Goal: Complete application form

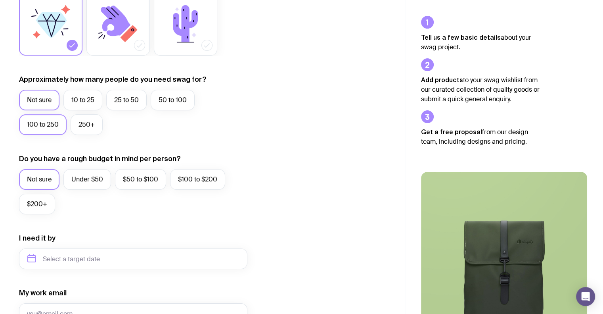
click at [56, 125] on label "100 to 250" at bounding box center [43, 124] width 48 height 21
click at [0, 0] on input "100 to 250" at bounding box center [0, 0] width 0 height 0
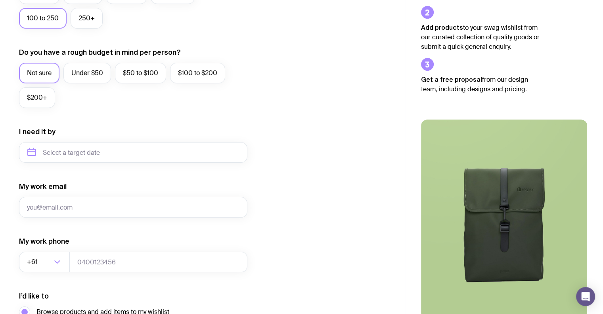
scroll to position [277, 0]
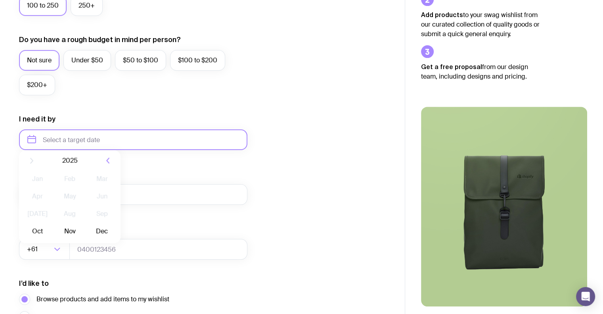
click at [98, 144] on input "text" at bounding box center [133, 139] width 228 height 21
click at [33, 240] on button "Oct" at bounding box center [37, 237] width 29 height 16
click at [86, 139] on input "[DATE]" at bounding box center [133, 139] width 228 height 21
click at [71, 239] on button "Nov" at bounding box center [69, 237] width 29 height 16
type input "[DATE]"
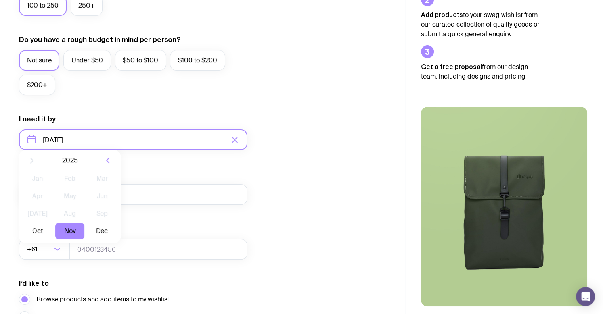
click at [81, 137] on input "[DATE]" at bounding box center [133, 139] width 228 height 21
click at [243, 207] on form "I want swag for Customers Team members An event Approximately how many people d…" at bounding box center [133, 103] width 228 height 518
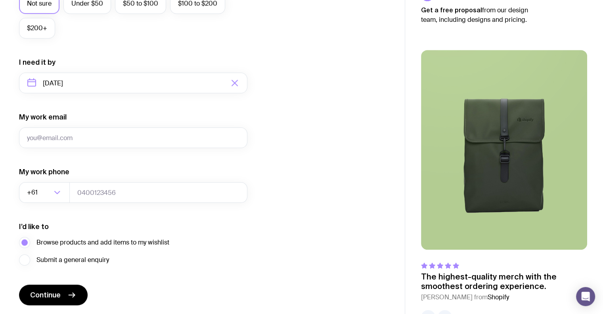
scroll to position [320, 0]
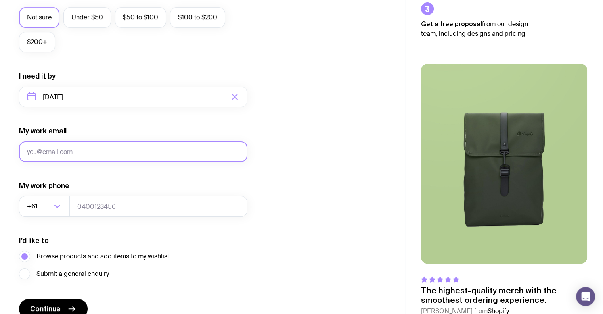
click at [133, 149] on input "My work email" at bounding box center [133, 151] width 228 height 21
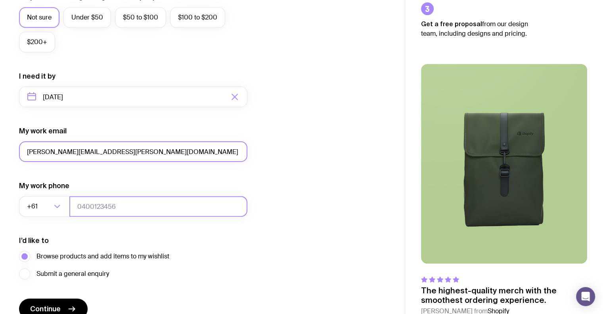
type input "[PERSON_NAME][EMAIL_ADDRESS][PERSON_NAME][DOMAIN_NAME]"
click at [139, 211] on input "tel" at bounding box center [158, 206] width 178 height 21
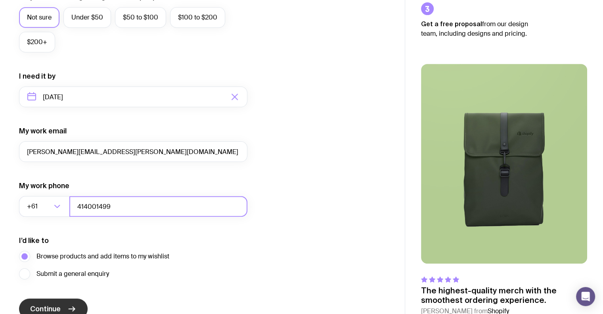
type input "414001499"
click at [67, 308] on icon "submit" at bounding box center [72, 309] width 10 height 10
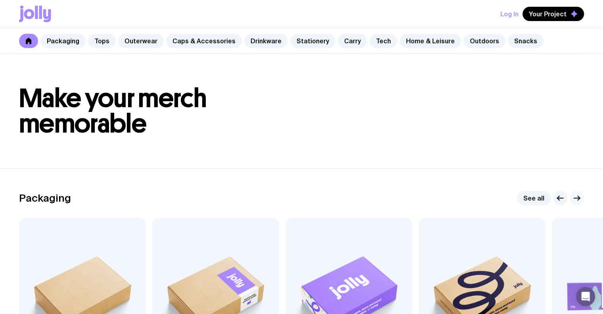
click at [580, 200] on icon "button" at bounding box center [577, 198] width 10 height 10
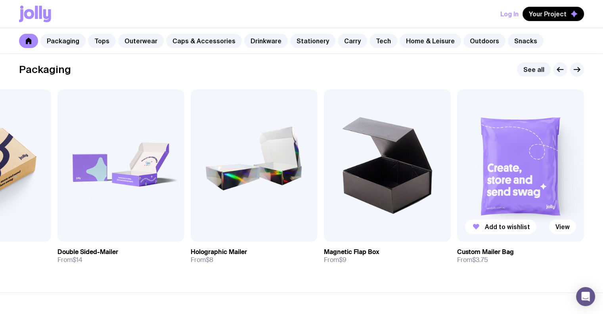
scroll to position [119, 0]
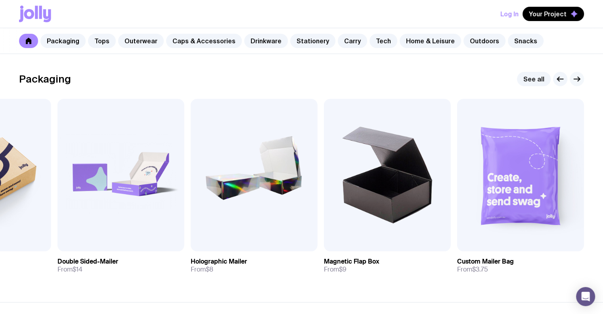
click at [578, 78] on icon "button" at bounding box center [577, 79] width 10 height 10
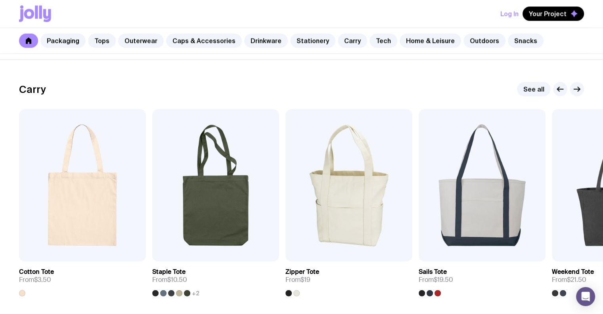
scroll to position [1665, 0]
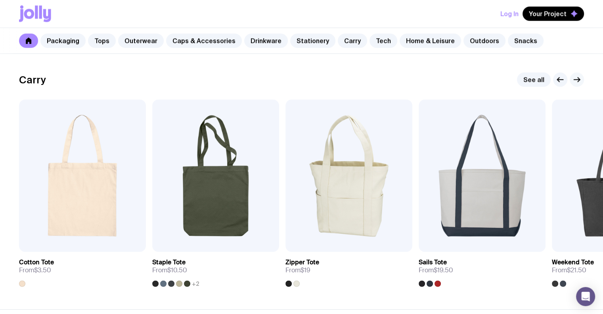
click at [580, 80] on icon "button" at bounding box center [577, 80] width 10 height 10
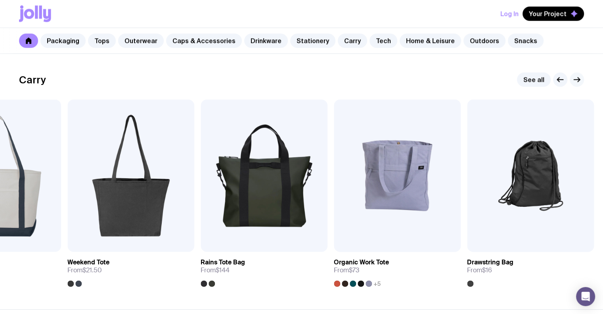
click at [580, 80] on icon "button" at bounding box center [577, 80] width 10 height 10
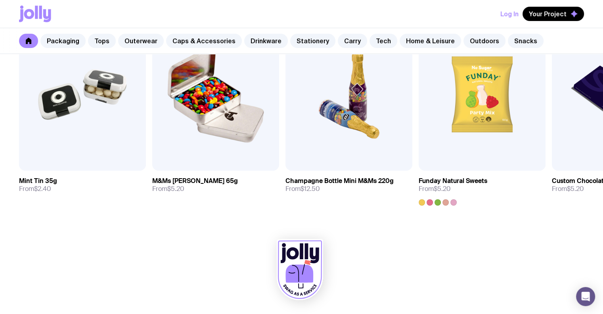
scroll to position [2742, 0]
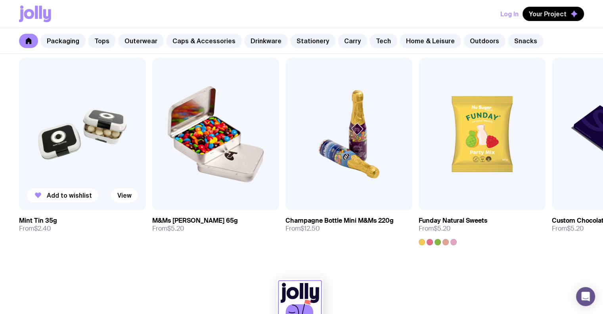
click at [81, 199] on button "Add to wishlist" at bounding box center [62, 195] width 71 height 14
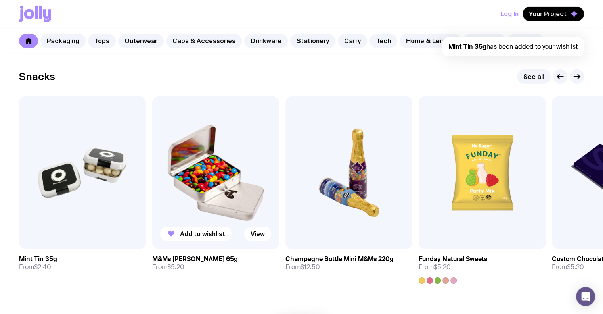
scroll to position [2702, 0]
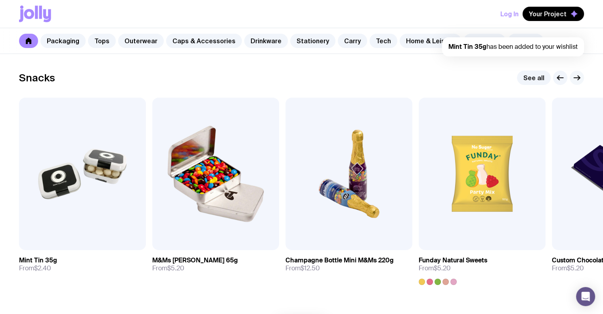
click at [583, 79] on button "button" at bounding box center [577, 78] width 14 height 14
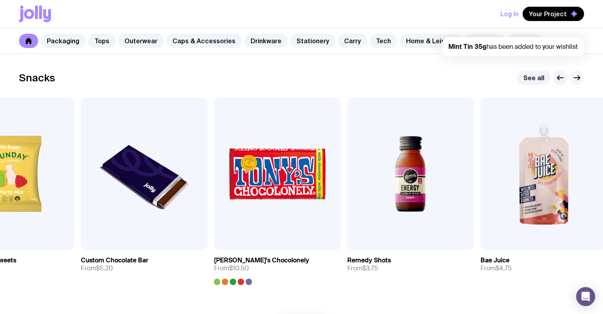
click at [583, 79] on button "button" at bounding box center [577, 78] width 14 height 14
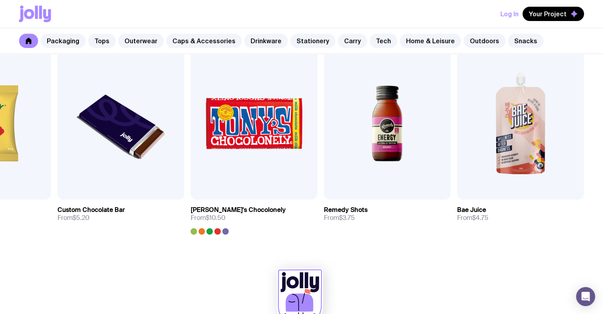
scroll to position [2781, 0]
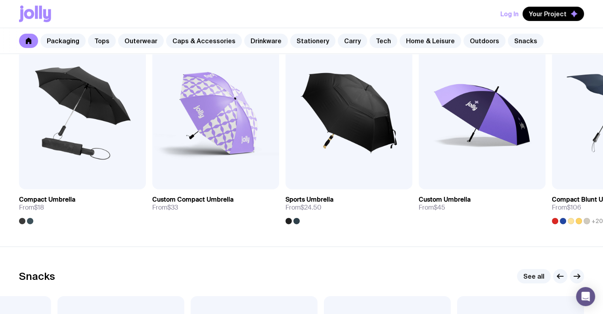
drag, startPoint x: 373, startPoint y: 225, endPoint x: 271, endPoint y: 254, distance: 106.8
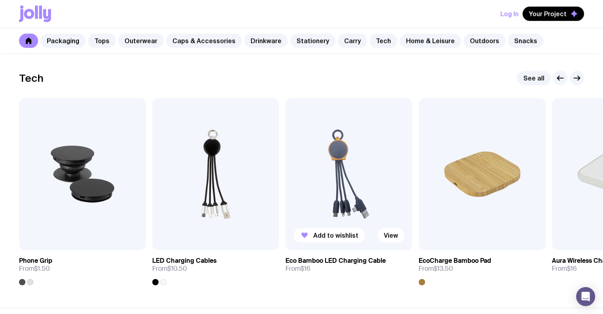
scroll to position [1909, 0]
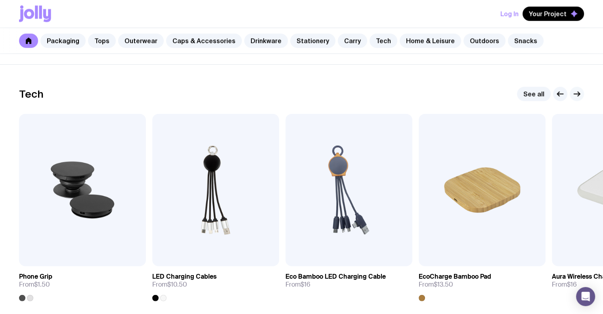
click at [575, 96] on icon "button" at bounding box center [577, 94] width 10 height 10
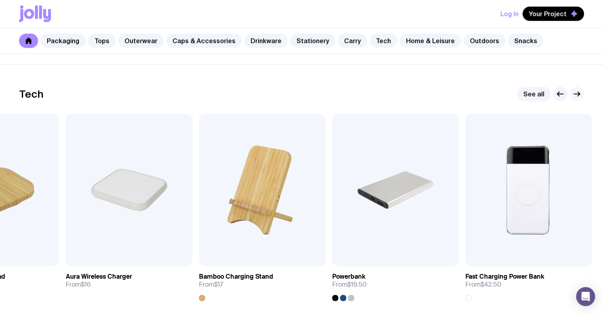
click at [575, 96] on icon "button" at bounding box center [577, 94] width 10 height 10
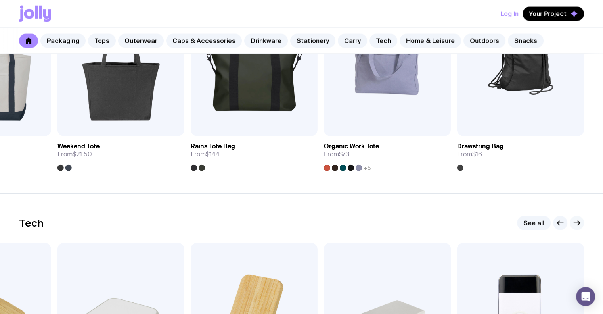
scroll to position [1672, 0]
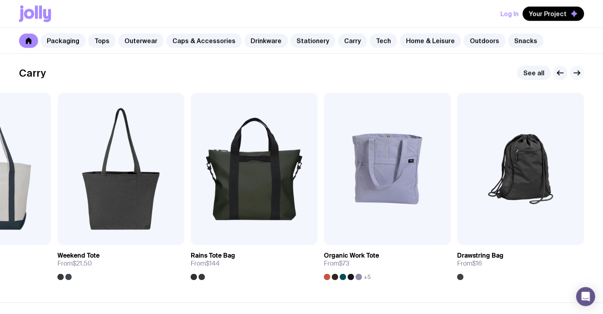
click at [576, 76] on icon "button" at bounding box center [577, 73] width 10 height 10
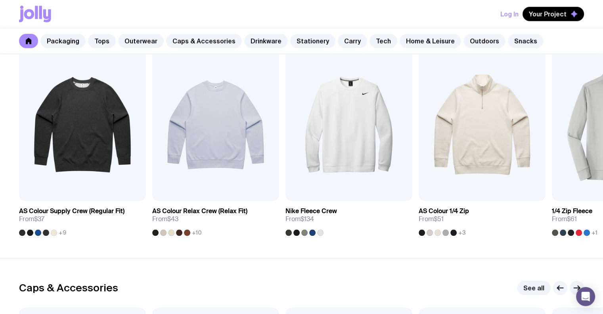
scroll to position [839, 0]
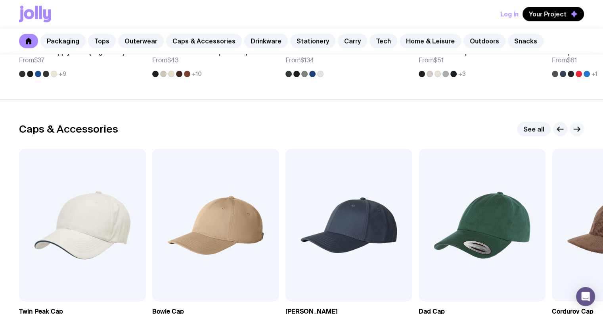
click at [582, 129] on button "button" at bounding box center [577, 129] width 14 height 14
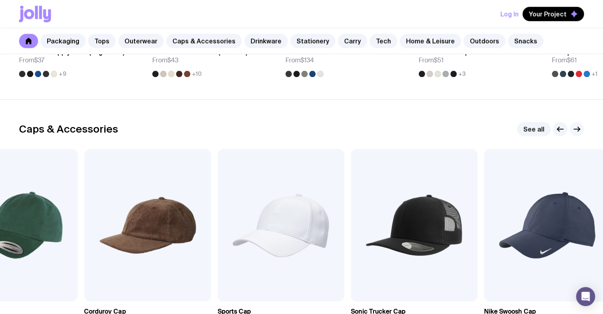
click at [582, 129] on button "button" at bounding box center [577, 129] width 14 height 14
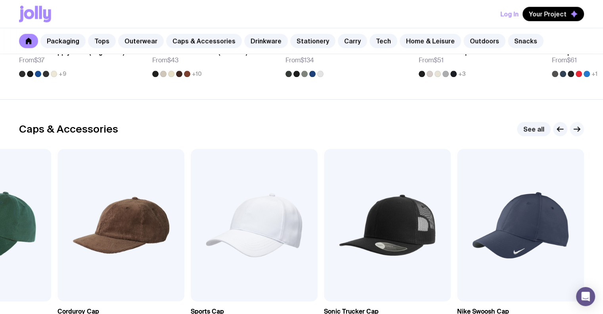
click at [580, 128] on icon "button" at bounding box center [577, 129] width 10 height 10
click at [577, 129] on icon "button" at bounding box center [577, 129] width 10 height 10
click at [577, 130] on icon "button" at bounding box center [577, 129] width 10 height 10
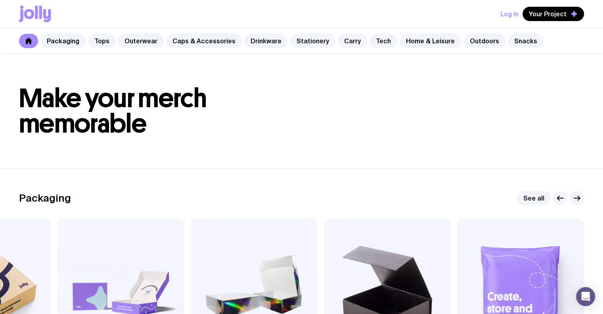
scroll to position [0, 0]
click at [113, 40] on link "Tops" at bounding box center [102, 41] width 28 height 14
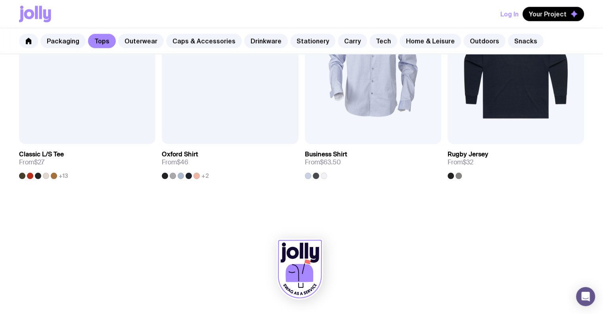
scroll to position [898, 0]
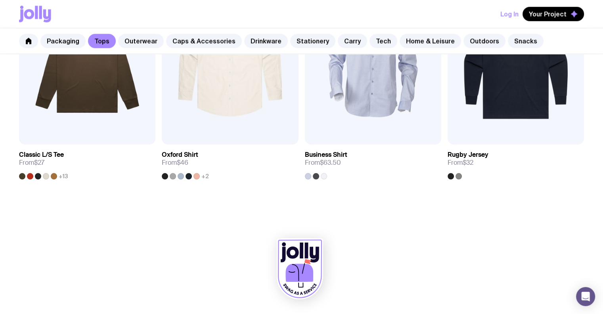
click at [305, 254] on icon at bounding box center [306, 250] width 4 height 16
click at [297, 277] on icon at bounding box center [299, 273] width 28 height 18
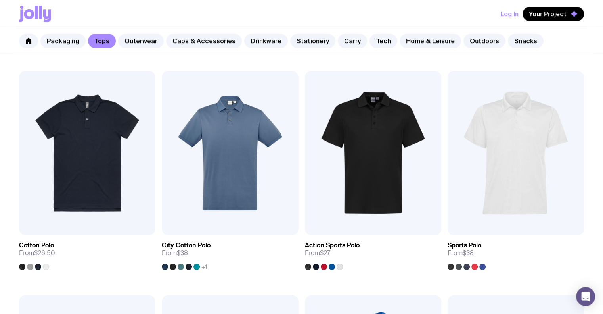
scroll to position [0, 0]
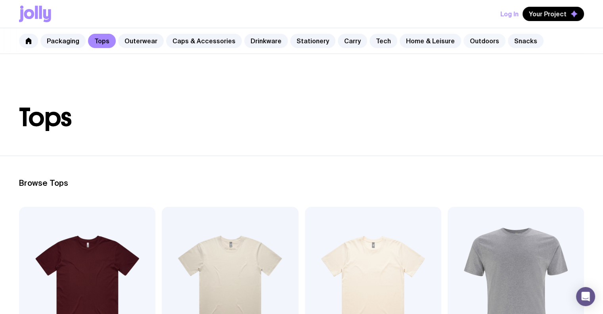
click at [471, 41] on link "Outdoors" at bounding box center [484, 41] width 42 height 14
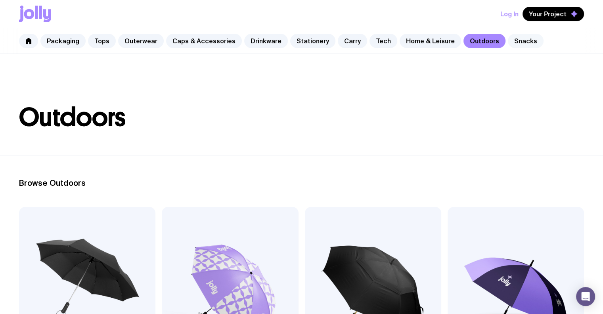
click at [508, 41] on link "Snacks" at bounding box center [526, 41] width 36 height 14
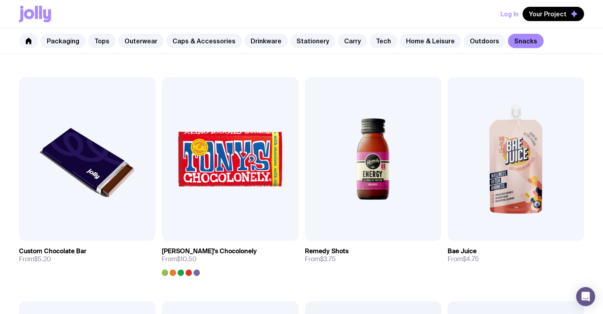
scroll to position [358, 0]
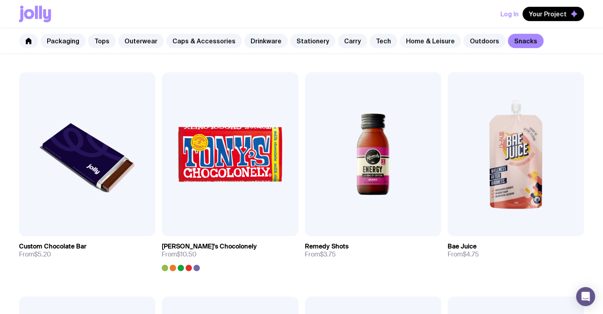
click at [410, 38] on link "Home & Leisure" at bounding box center [430, 41] width 61 height 14
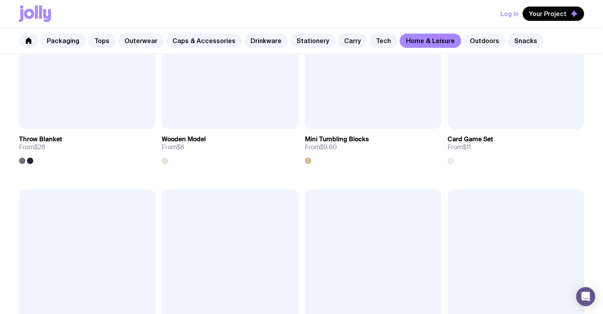
scroll to position [1794, 0]
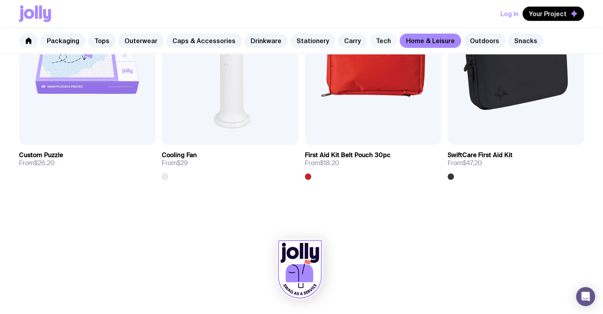
click at [369, 47] on link "Tech" at bounding box center [383, 41] width 28 height 14
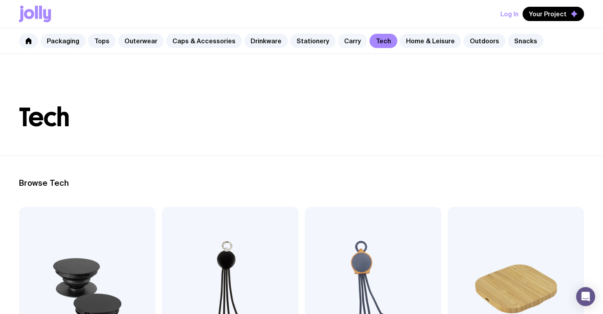
click at [347, 35] on link "Carry" at bounding box center [352, 41] width 29 height 14
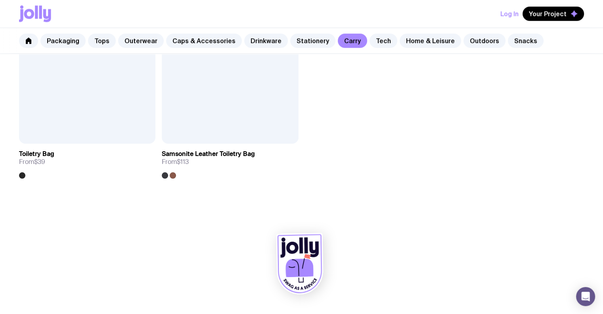
scroll to position [2018, 0]
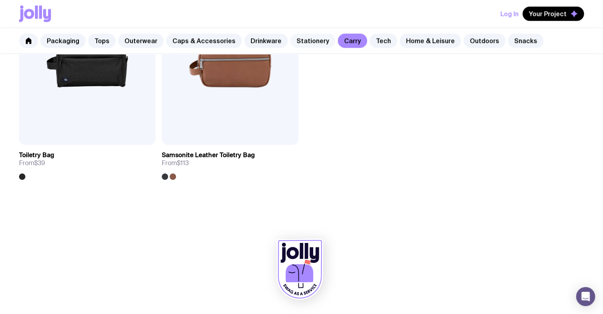
click at [307, 39] on link "Stationery" at bounding box center [312, 41] width 45 height 14
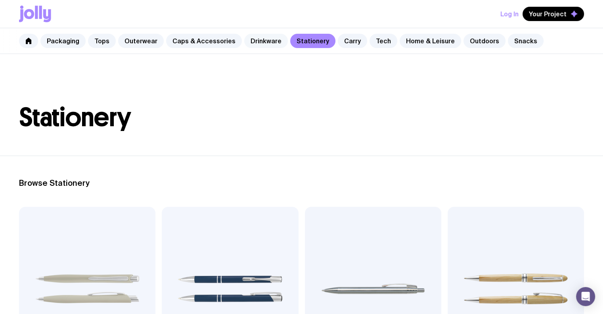
click at [266, 38] on link "Drinkware" at bounding box center [266, 41] width 44 height 14
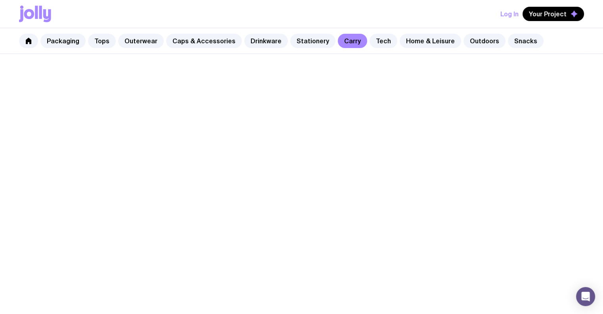
scroll to position [2018, 0]
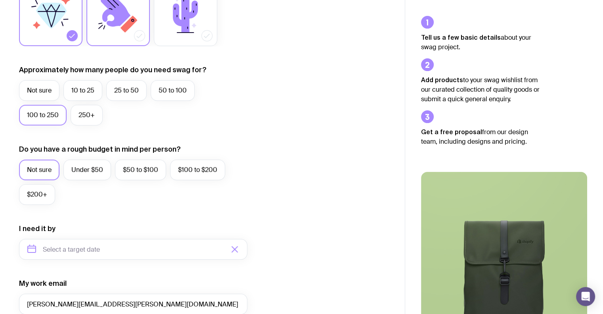
scroll to position [119, 0]
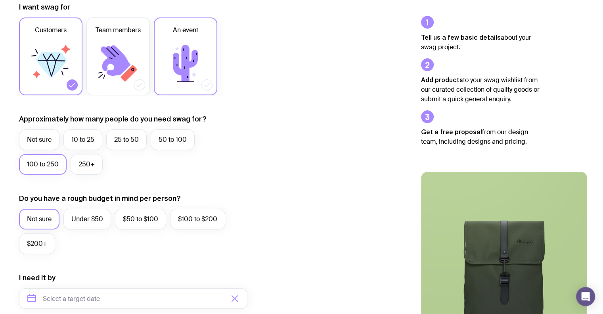
click at [182, 71] on icon at bounding box center [185, 63] width 25 height 37
click at [0, 0] on input "An event" at bounding box center [0, 0] width 0 height 0
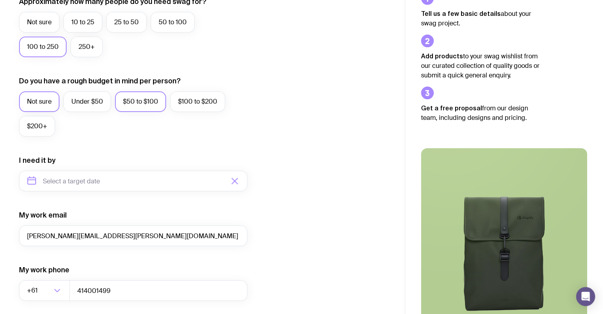
scroll to position [360, 0]
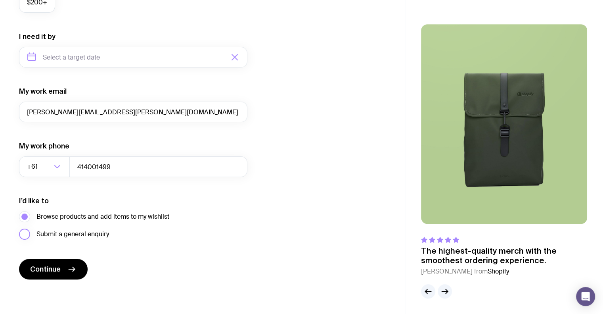
click at [50, 229] on span "Submit a general enquiry" at bounding box center [72, 234] width 73 height 10
click at [0, 0] on input "Submit a general enquiry" at bounding box center [0, 0] width 0 height 0
click at [46, 253] on form "I want swag for Customers Team members An event Approximately how many people d…" at bounding box center [133, 20] width 228 height 518
click at [52, 275] on button "Continue" at bounding box center [53, 268] width 69 height 21
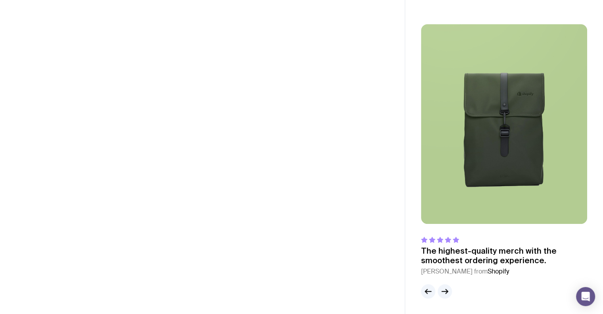
scroll to position [17, 0]
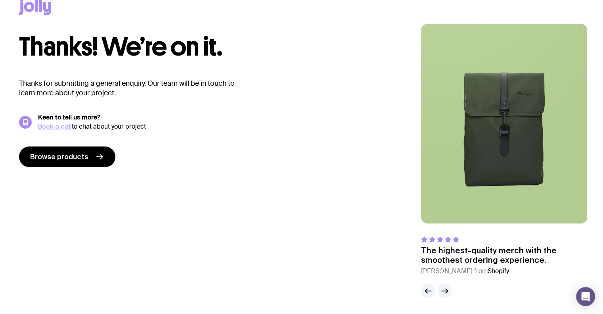
click at [63, 126] on link "Book a call" at bounding box center [55, 125] width 34 height 7
